Goal: Task Accomplishment & Management: Manage account settings

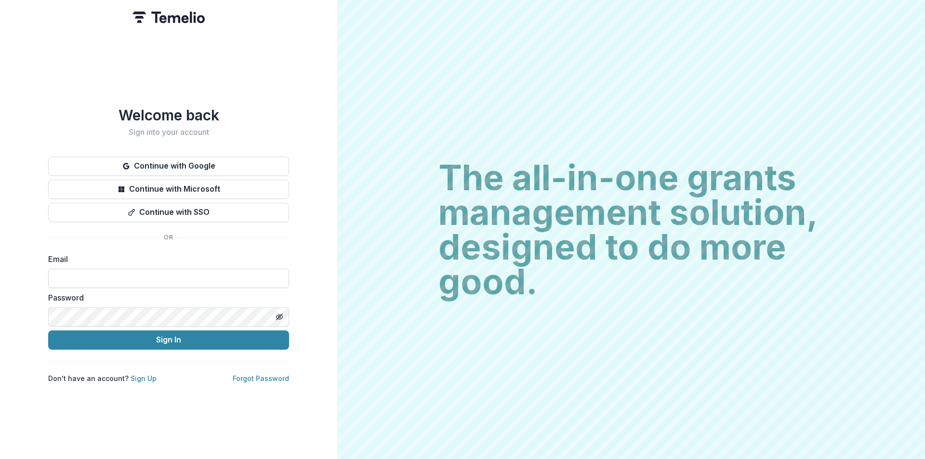
click at [127, 273] on input at bounding box center [168, 278] width 241 height 19
type input "**********"
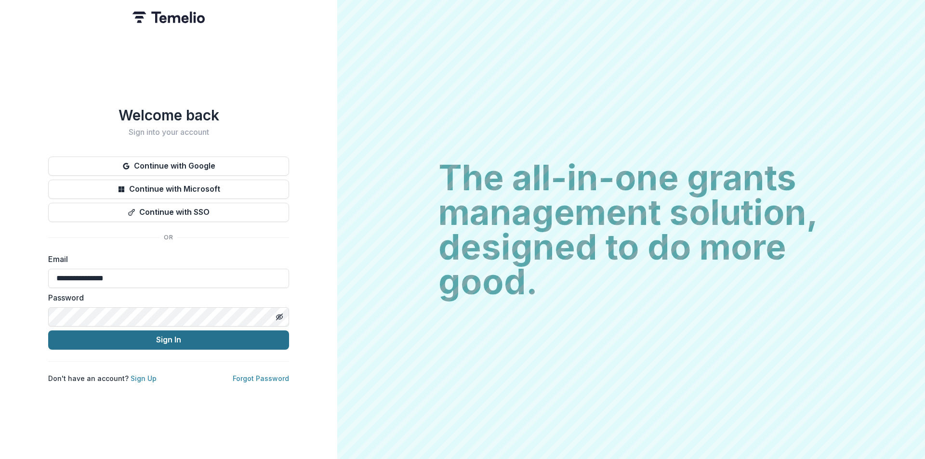
click at [134, 339] on button "Sign In" at bounding box center [168, 340] width 241 height 19
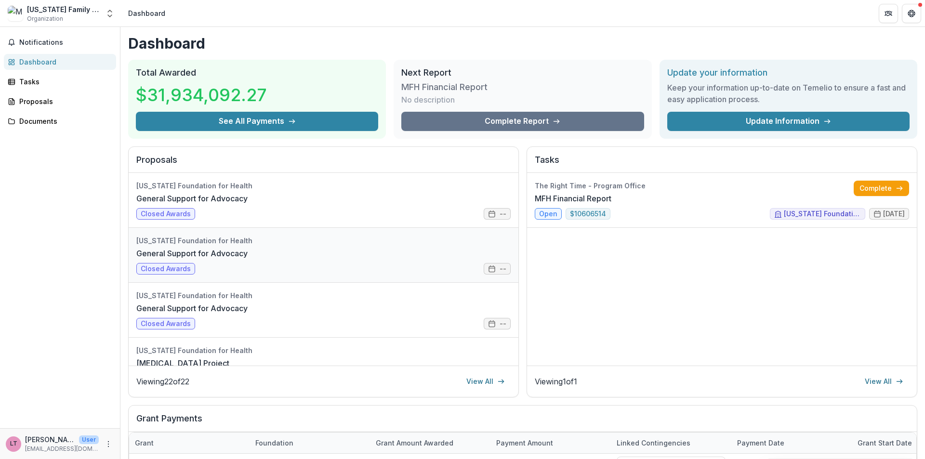
click at [248, 257] on link "General Support for Advocacy" at bounding box center [191, 254] width 111 height 12
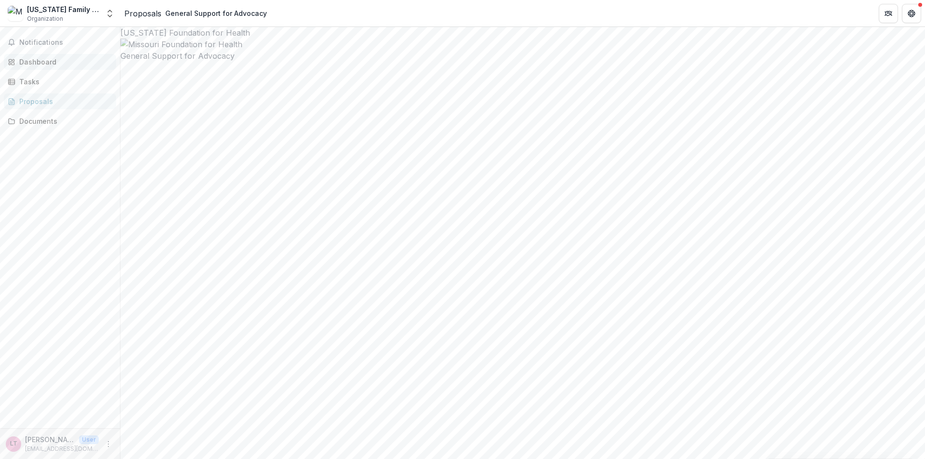
click at [29, 61] on div "Dashboard" at bounding box center [63, 62] width 89 height 10
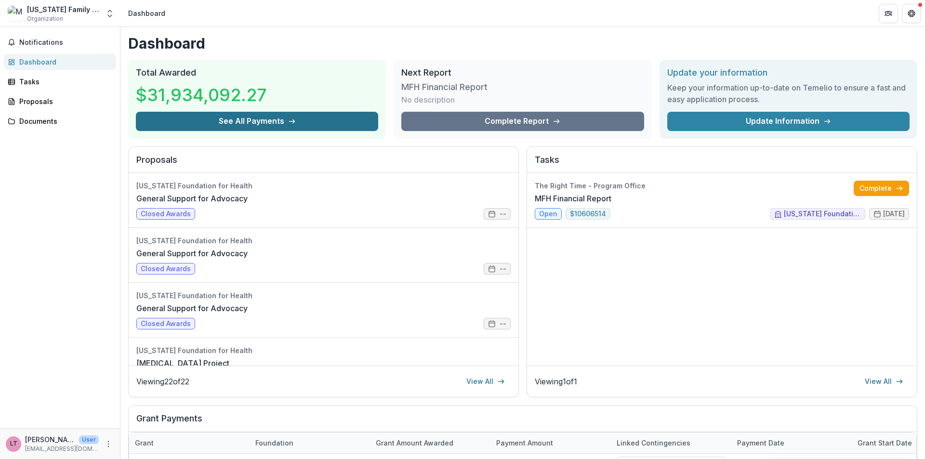
click at [266, 120] on button "See All Payments" at bounding box center [257, 121] width 242 height 19
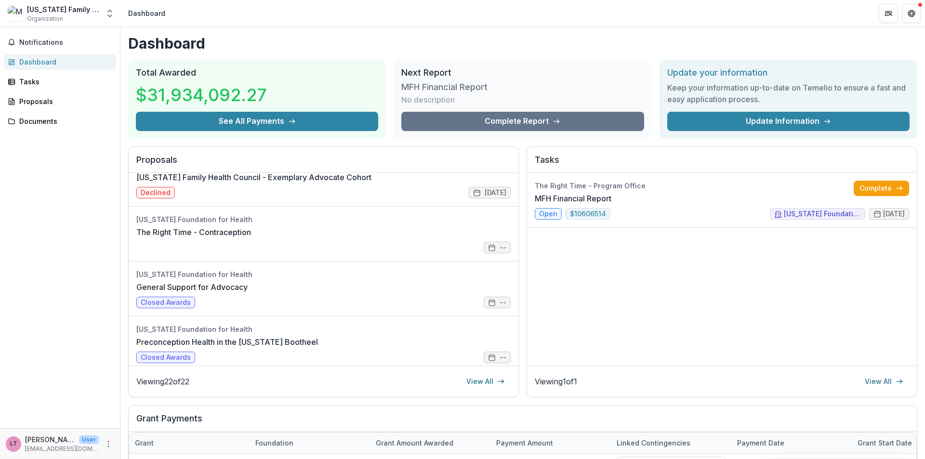
scroll to position [578, 0]
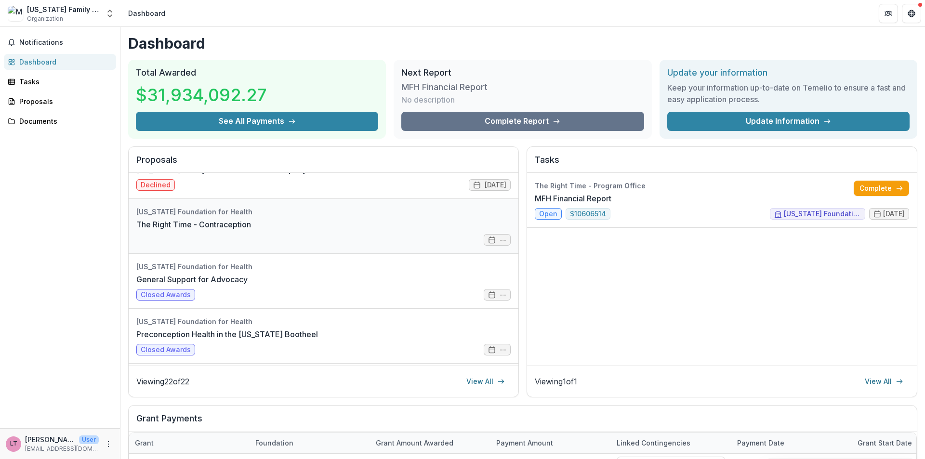
click at [251, 228] on link "The Right Time - Contraception" at bounding box center [193, 225] width 115 height 12
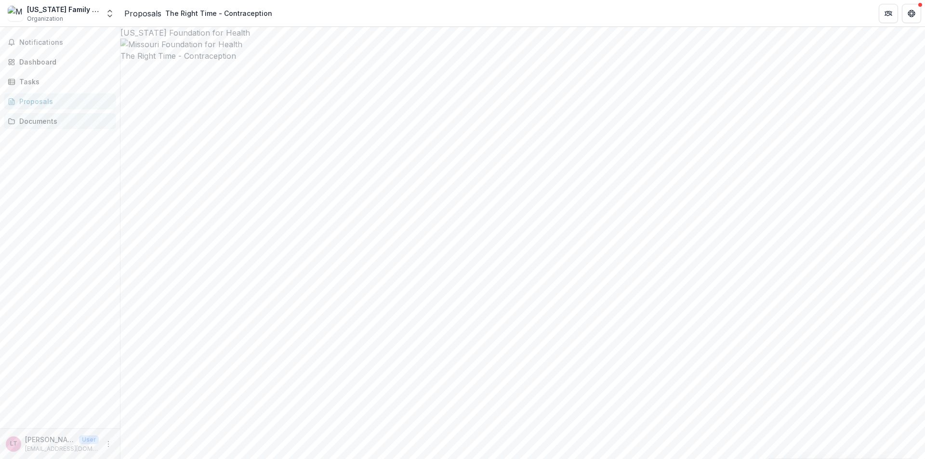
click at [33, 124] on div "Documents" at bounding box center [63, 121] width 89 height 10
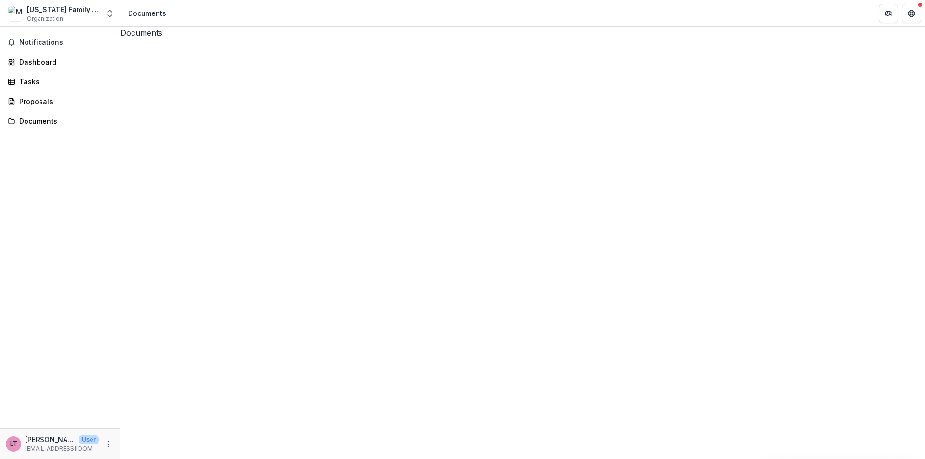
click at [8, 459] on button "Close" at bounding box center [4, 465] width 8 height 12
click at [34, 43] on span "Notifications" at bounding box center [65, 43] width 93 height 8
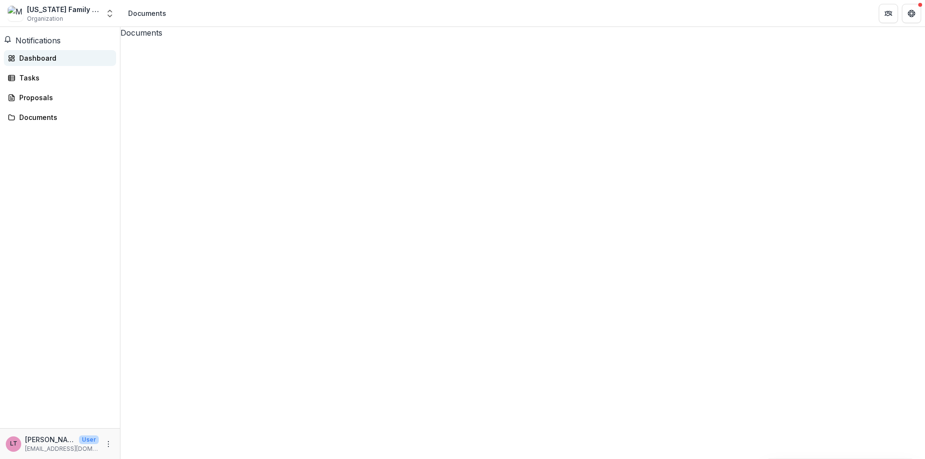
click at [40, 61] on div "Dashboard" at bounding box center [63, 58] width 89 height 10
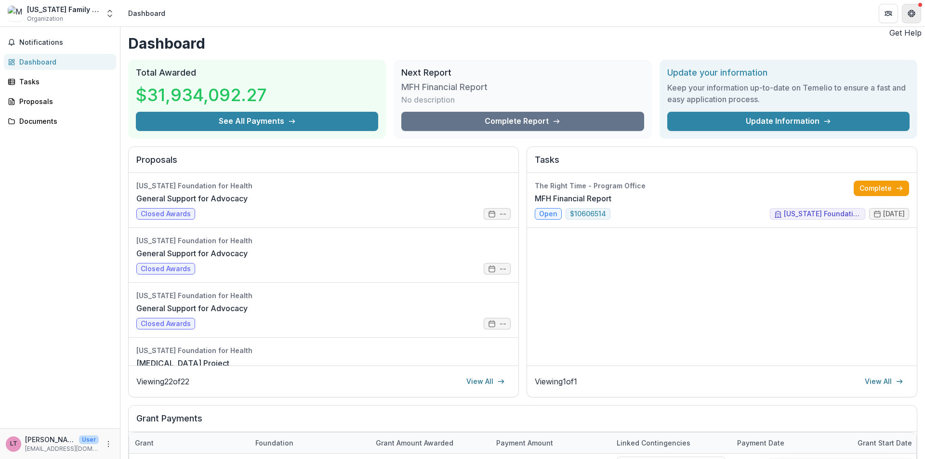
click at [908, 12] on icon "Get Help" at bounding box center [912, 14] width 8 height 8
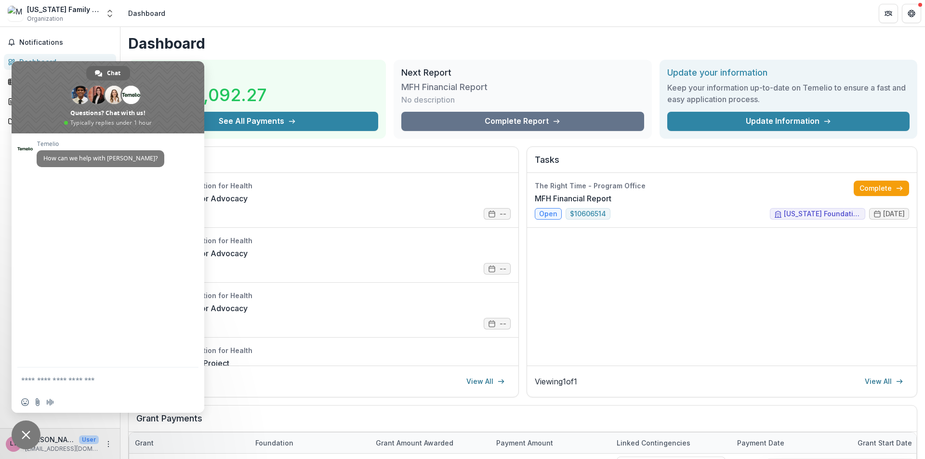
click at [378, 40] on h1 "Dashboard" at bounding box center [522, 43] width 789 height 17
click at [297, 46] on h1 "Dashboard" at bounding box center [522, 43] width 789 height 17
click at [137, 13] on div "Dashboard" at bounding box center [146, 13] width 37 height 10
